Goal: Communication & Community: Answer question/provide support

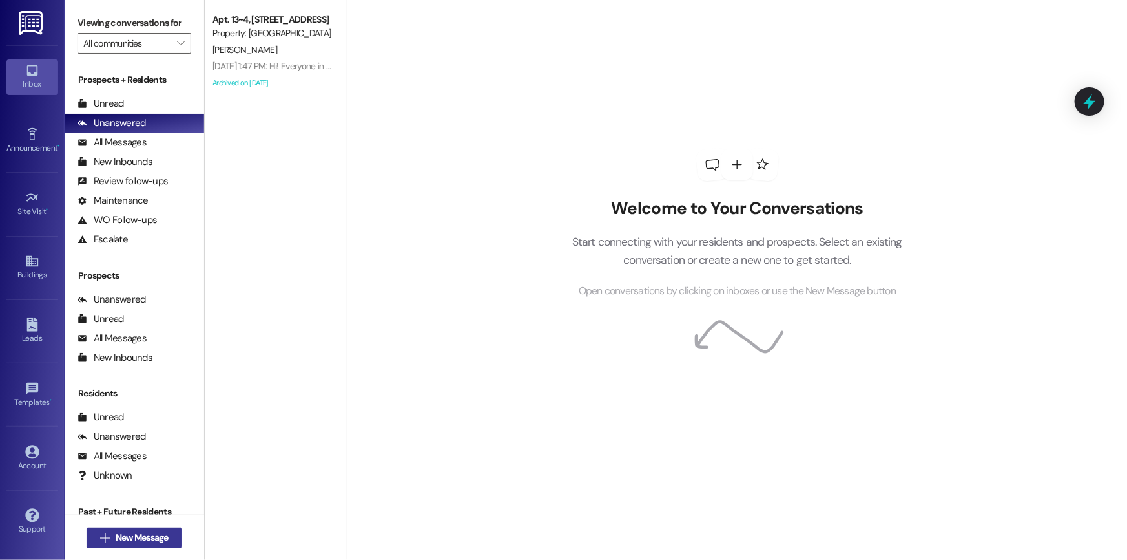
click at [168, 533] on span "New Message" at bounding box center [142, 537] width 58 height 14
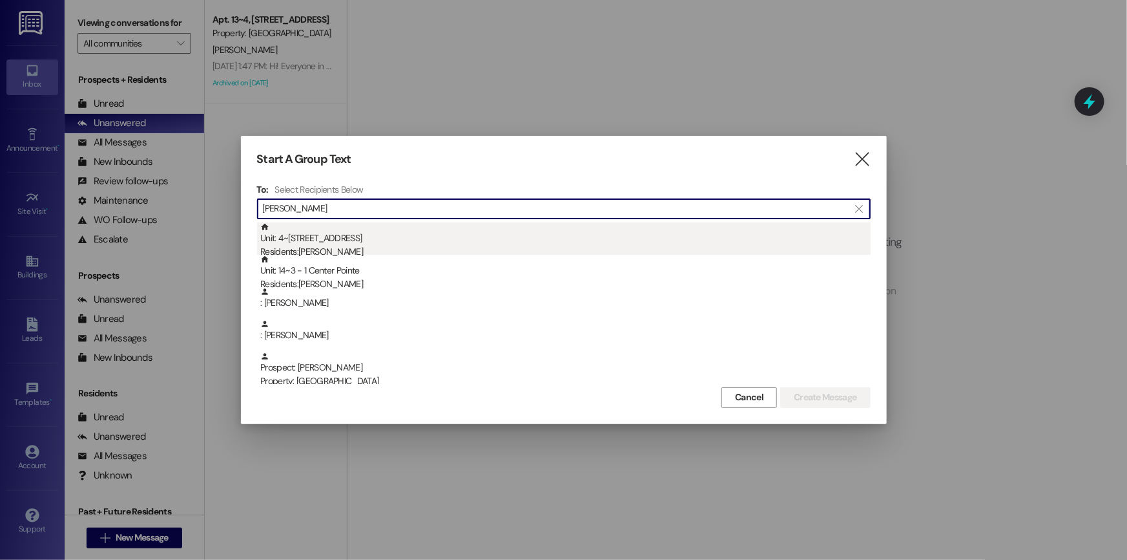
type input "[PERSON_NAME]"
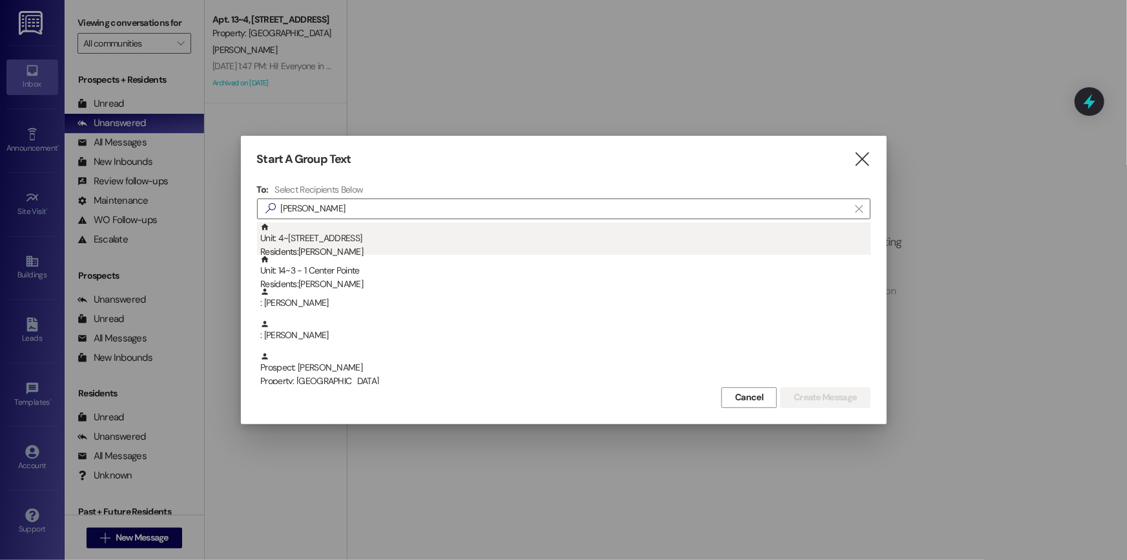
click at [337, 236] on div "Unit: 4~5 - 1 Campus Way Residents: [PERSON_NAME]" at bounding box center [565, 240] width 611 height 37
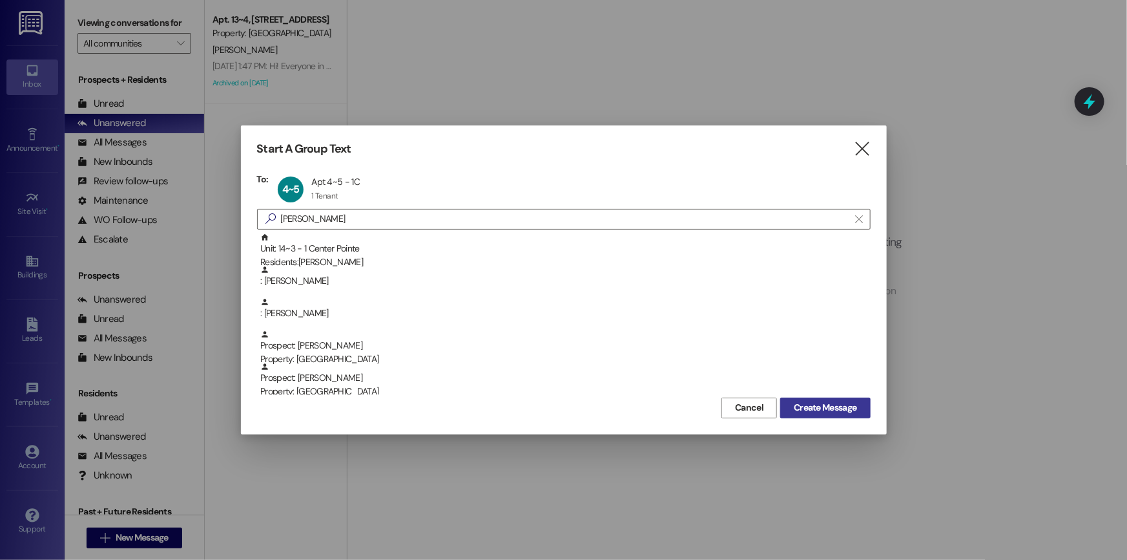
click at [827, 408] on span "Create Message" at bounding box center [825, 408] width 63 height 14
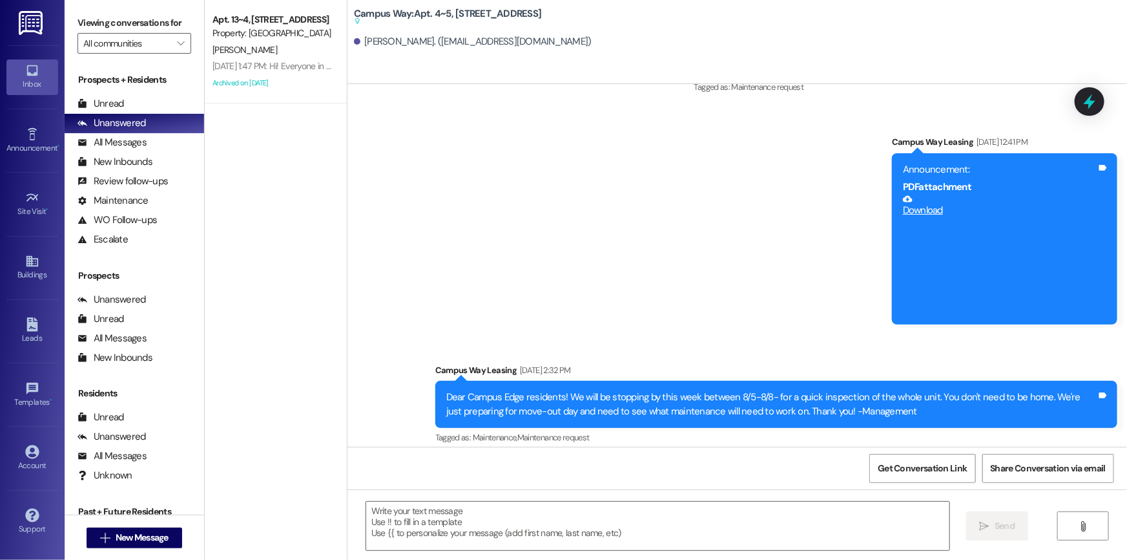
scroll to position [8746, 0]
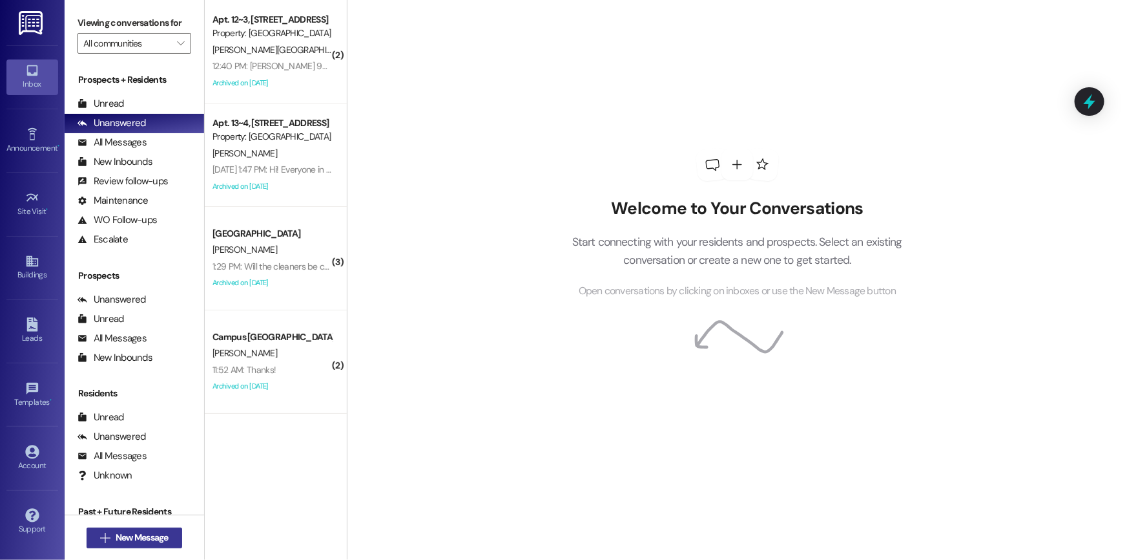
click at [143, 531] on span "New Message" at bounding box center [142, 537] width 53 height 14
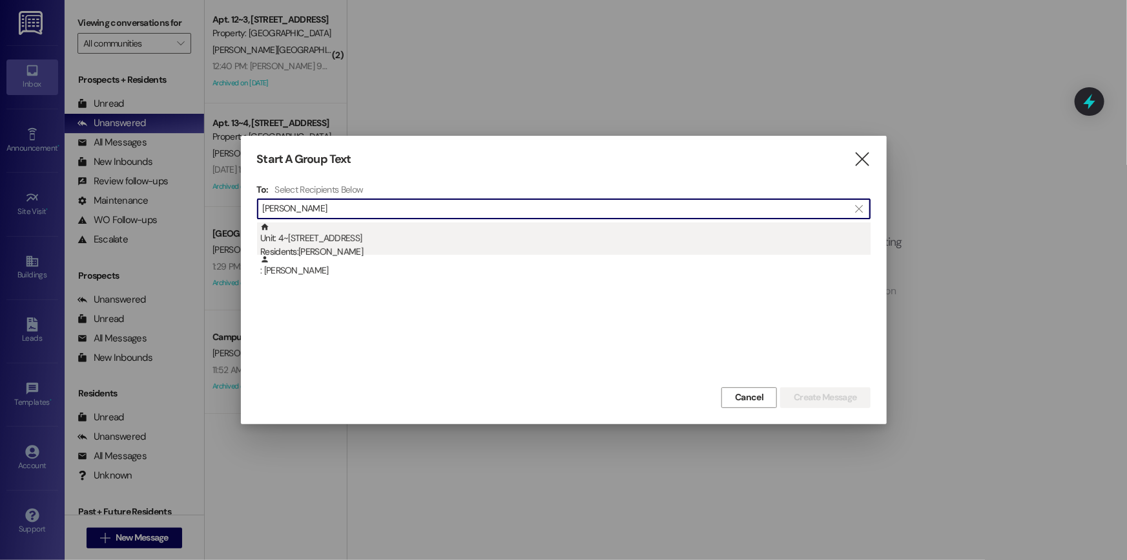
type input "jonathan thorn"
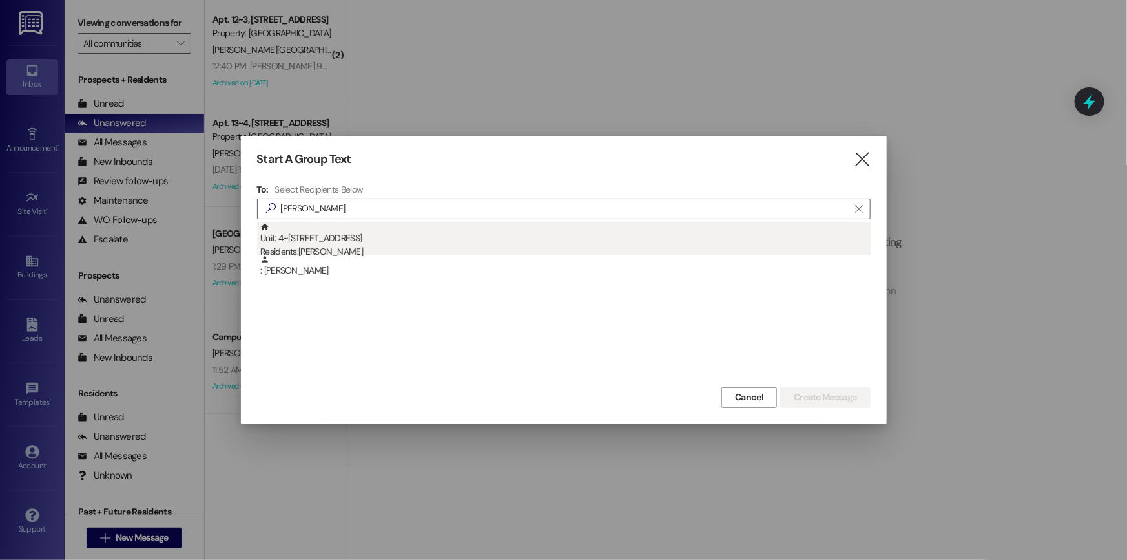
click at [369, 251] on div "Residents: Jonathan Thornton" at bounding box center [565, 252] width 611 height 14
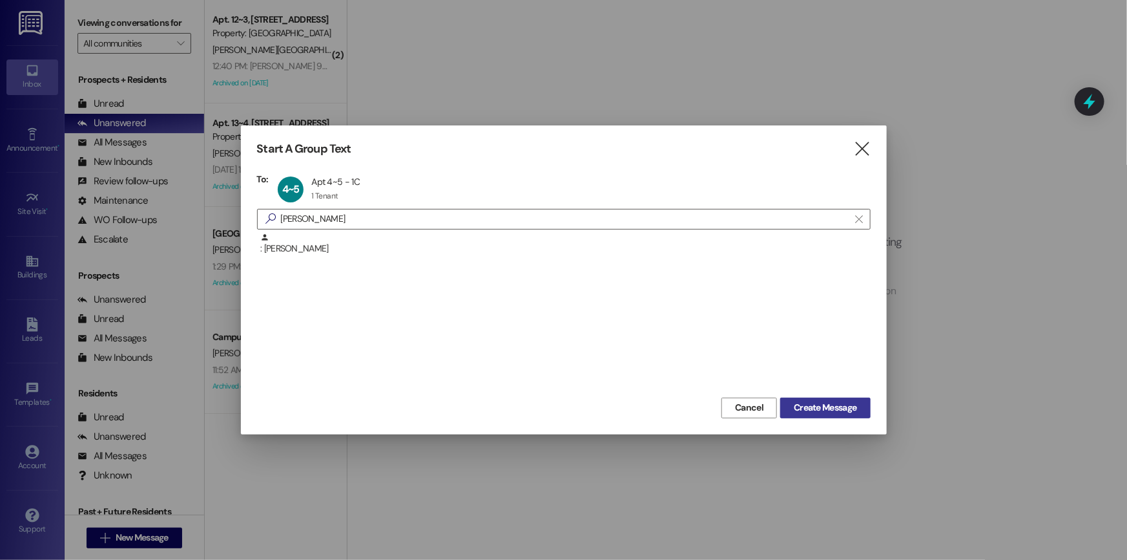
click at [832, 410] on span "Create Message" at bounding box center [825, 408] width 63 height 14
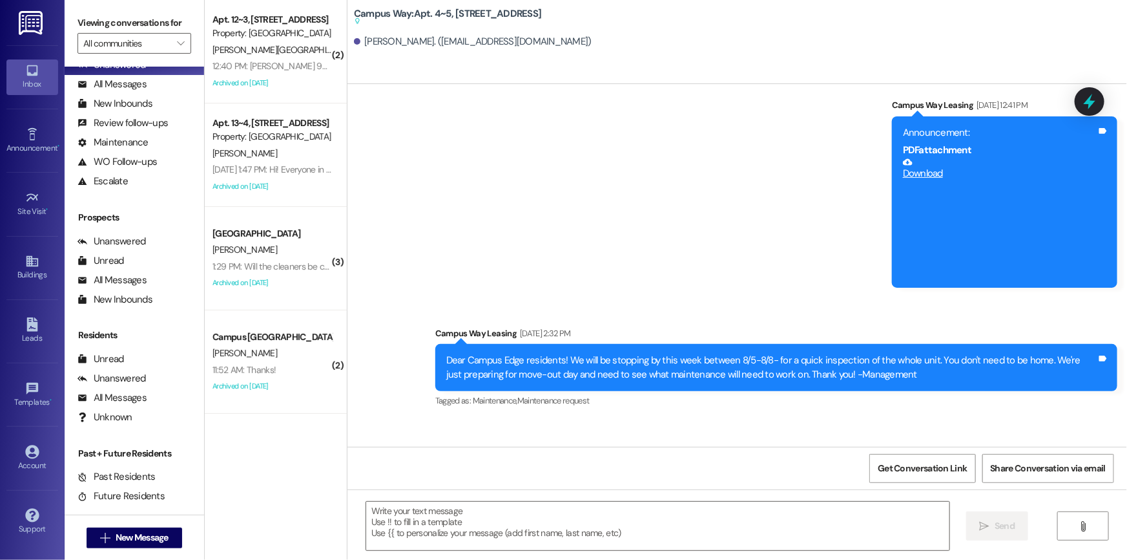
scroll to position [8746, 0]
